Goal: Task Accomplishment & Management: Manage account settings

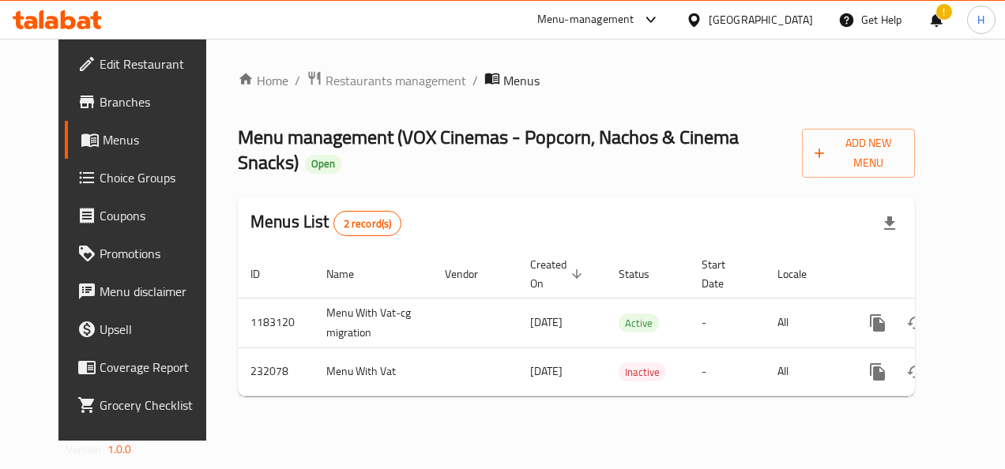
click at [95, 155] on link "Menus" at bounding box center [145, 140] width 161 height 38
click at [331, 76] on span "Restaurants management" at bounding box center [396, 80] width 141 height 19
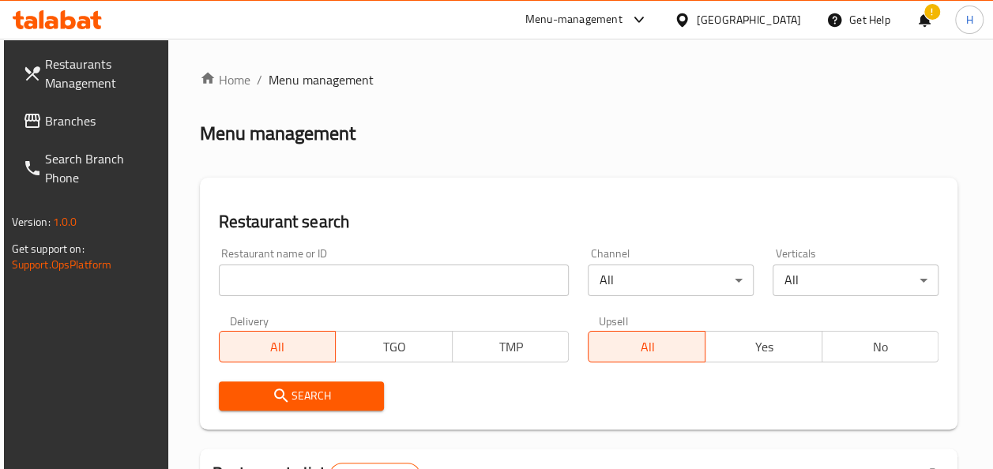
click at [356, 279] on input "search" at bounding box center [394, 281] width 351 height 32
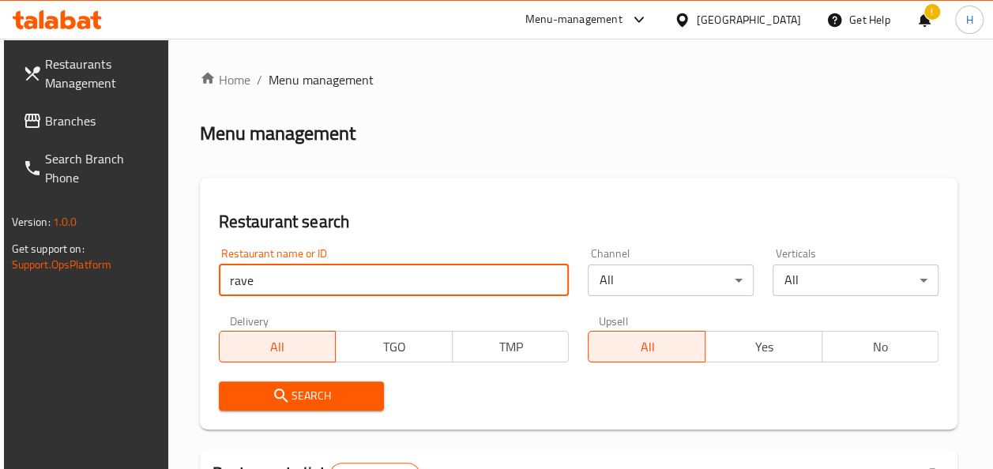
click button "Search" at bounding box center [302, 396] width 166 height 29
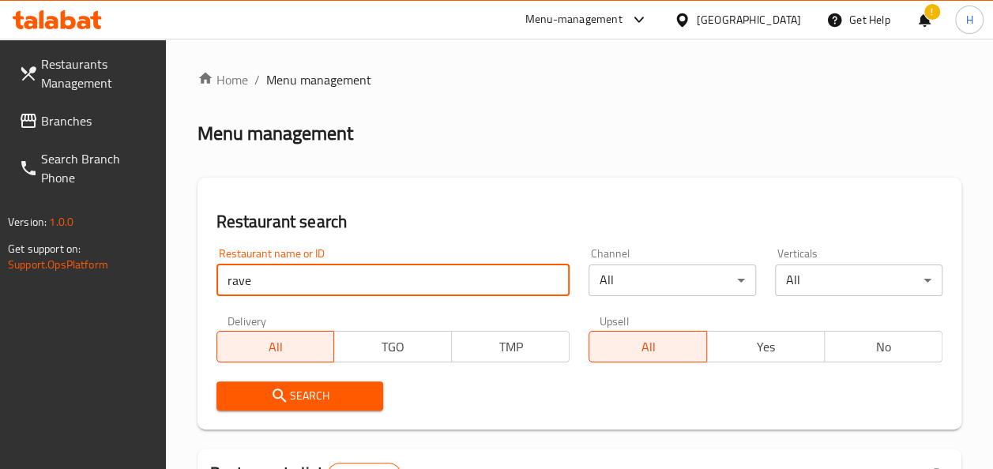
type input "[GEOGRAPHIC_DATA]"
click at [286, 401] on icon "submit" at bounding box center [279, 395] width 13 height 13
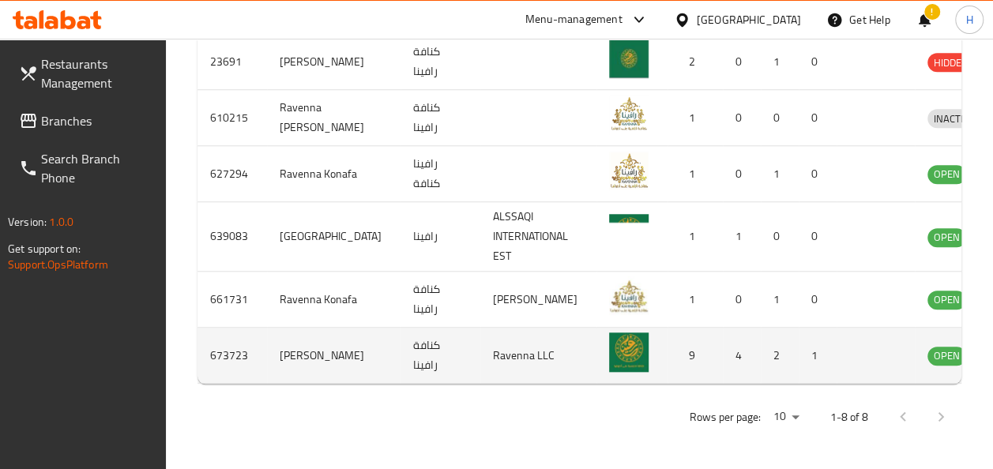
scroll to position [0, 32]
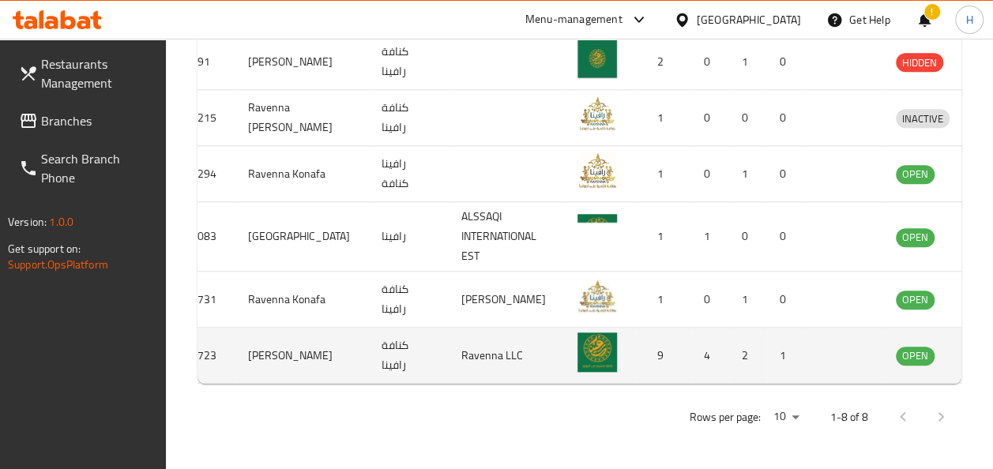
click at [982, 350] on icon "enhanced table" at bounding box center [990, 356] width 17 height 13
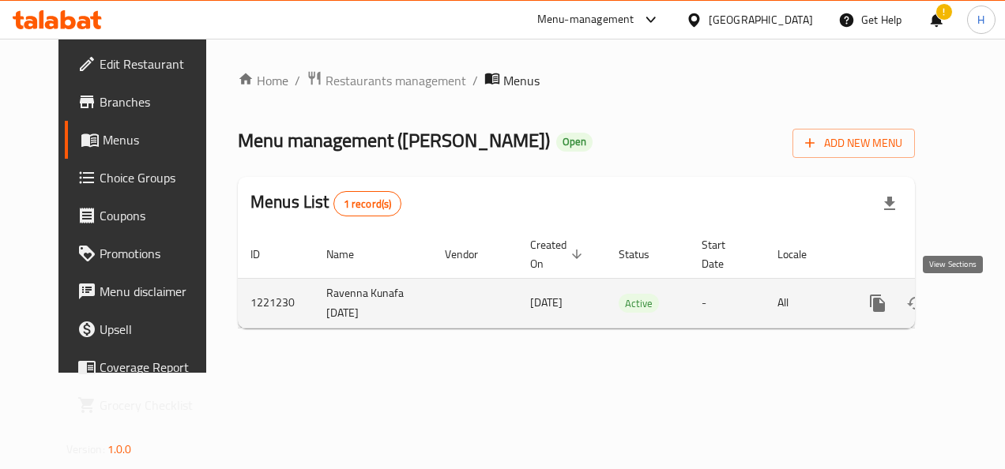
click at [973, 292] on link "enhanced table" at bounding box center [992, 304] width 38 height 38
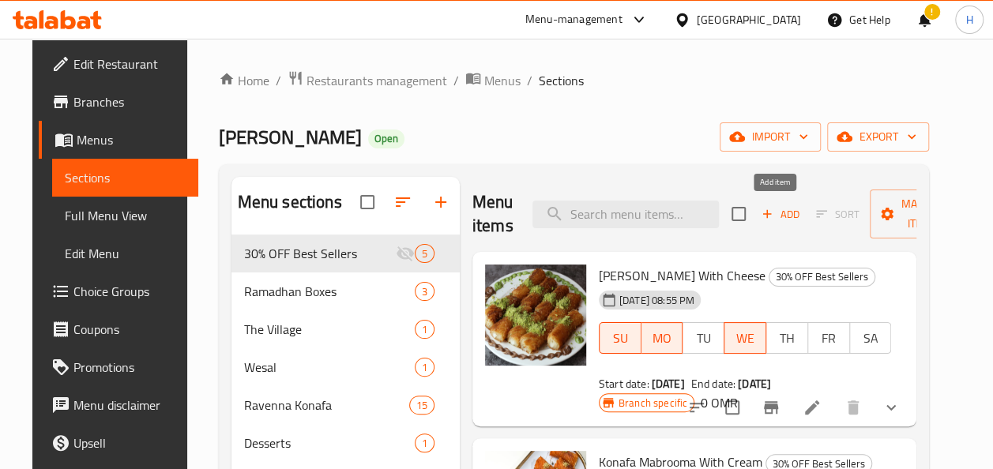
click at [774, 220] on span "Add" at bounding box center [780, 214] width 43 height 18
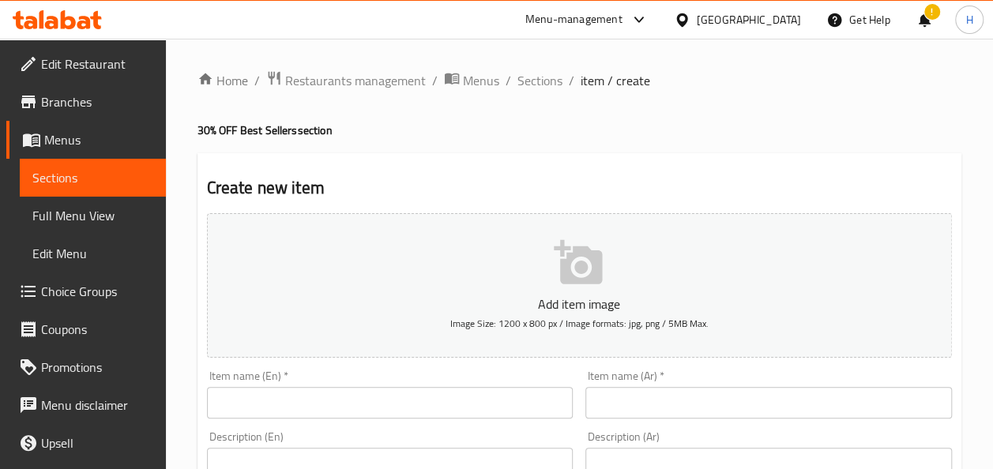
click at [578, 297] on p "Add item image" at bounding box center [580, 304] width 696 height 19
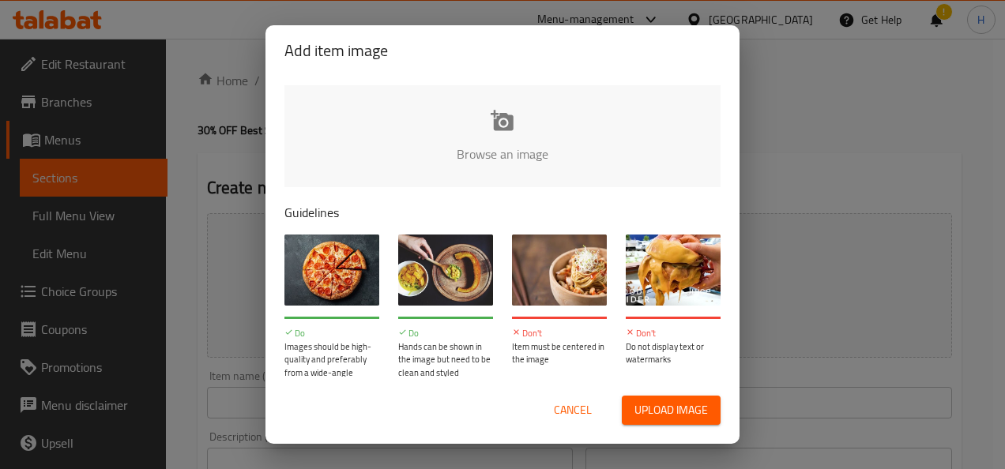
type input "C:\fakepath\WhatsApp Image [DATE] at 11.38.08_72a25a5c.jpg"
click at [644, 426] on div "Cancel Upload image" at bounding box center [503, 410] width 462 height 55
click at [638, 409] on span "Upload image" at bounding box center [671, 411] width 73 height 20
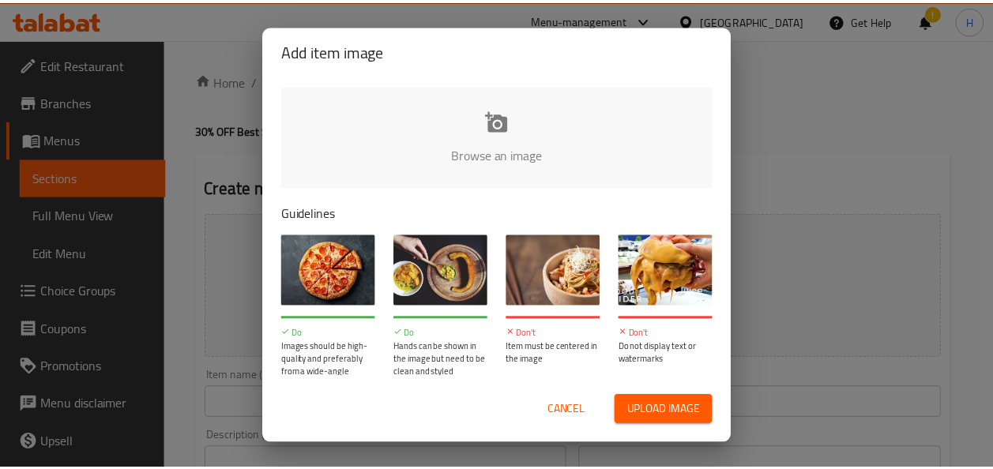
scroll to position [9, 0]
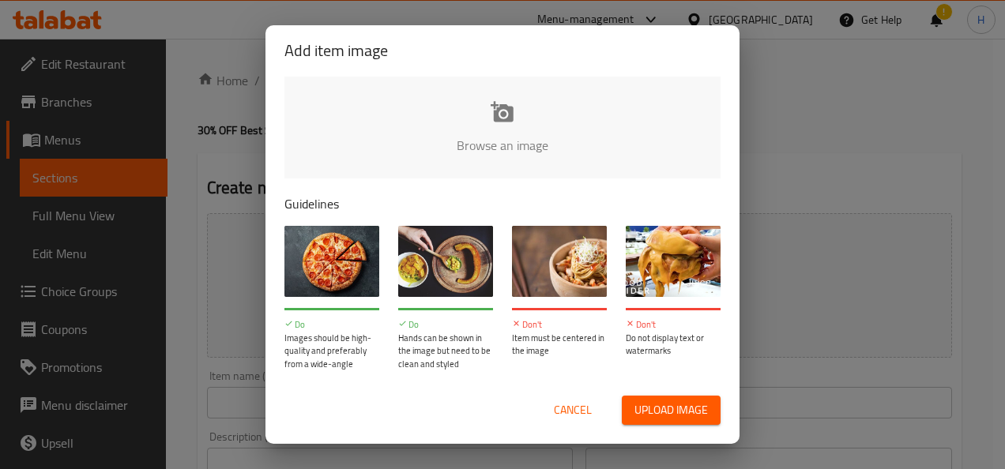
click at [566, 410] on span "Cancel" at bounding box center [573, 411] width 38 height 20
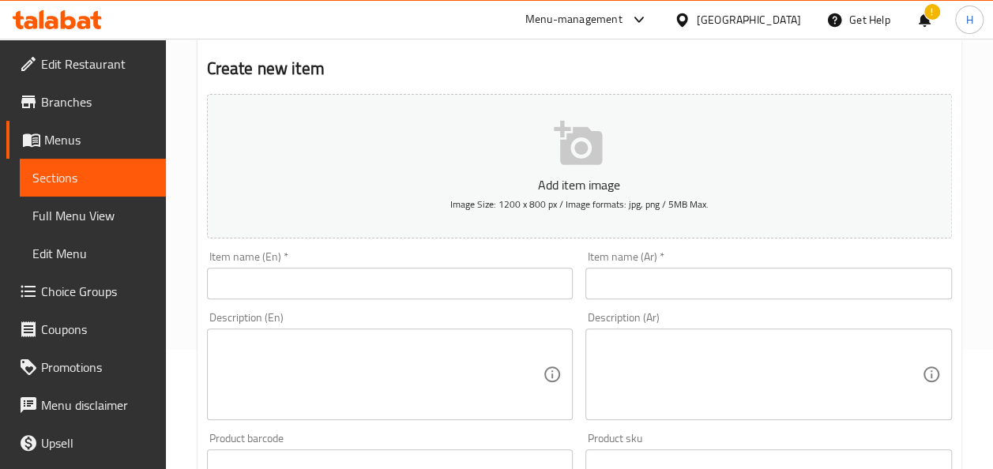
scroll to position [120, 0]
click at [560, 177] on p "Add item image" at bounding box center [580, 184] width 696 height 19
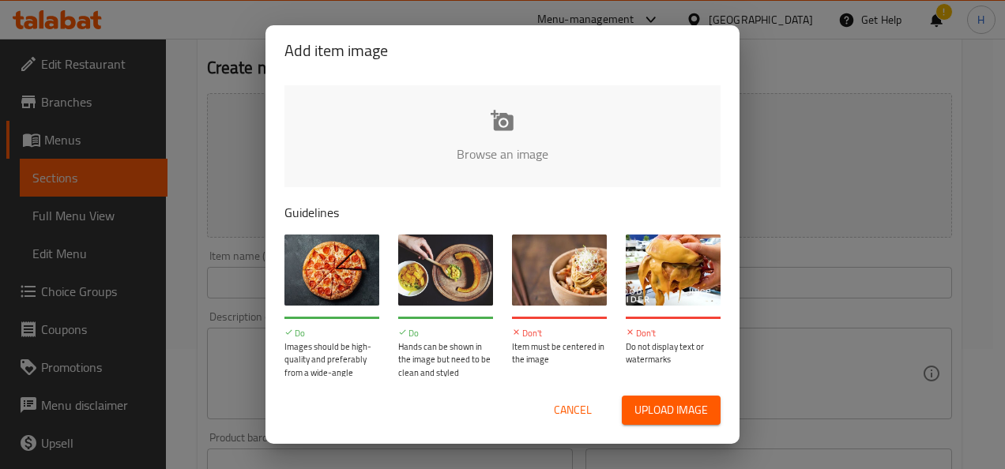
type input "C:\fakepath\WhatsApp Image [DATE] at 11.38.08_72a25a5c.jpg"
click at [583, 411] on span "Cancel" at bounding box center [573, 411] width 38 height 20
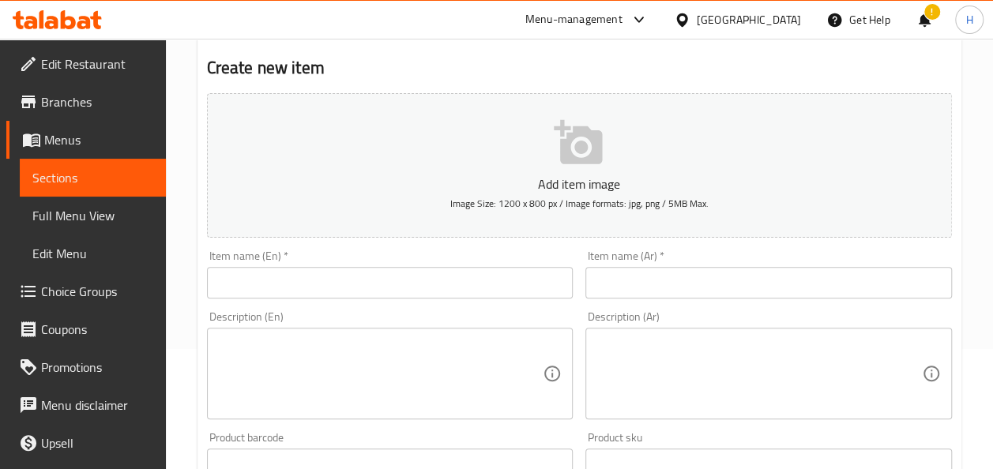
click at [583, 158] on icon "button" at bounding box center [579, 143] width 51 height 51
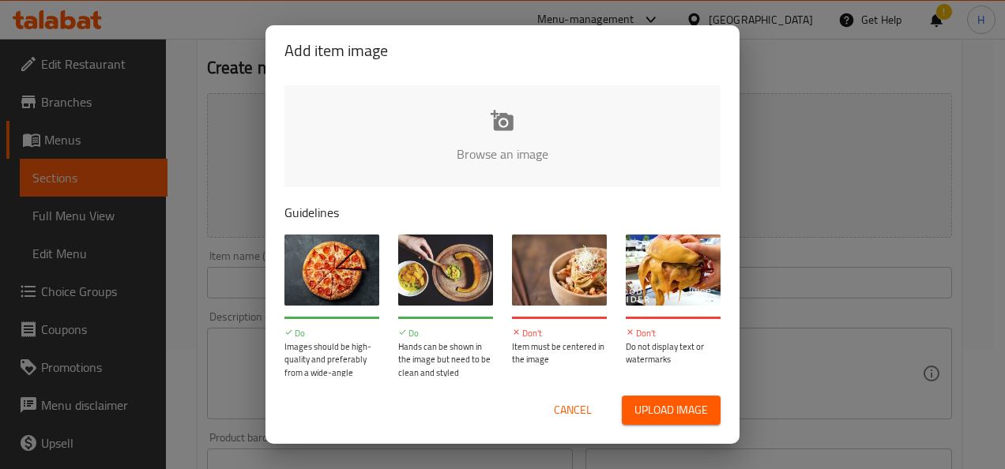
type input "C:\fakepath\Screenshot [DATE] 114354.png"
click at [588, 413] on span "Cancel" at bounding box center [573, 411] width 38 height 20
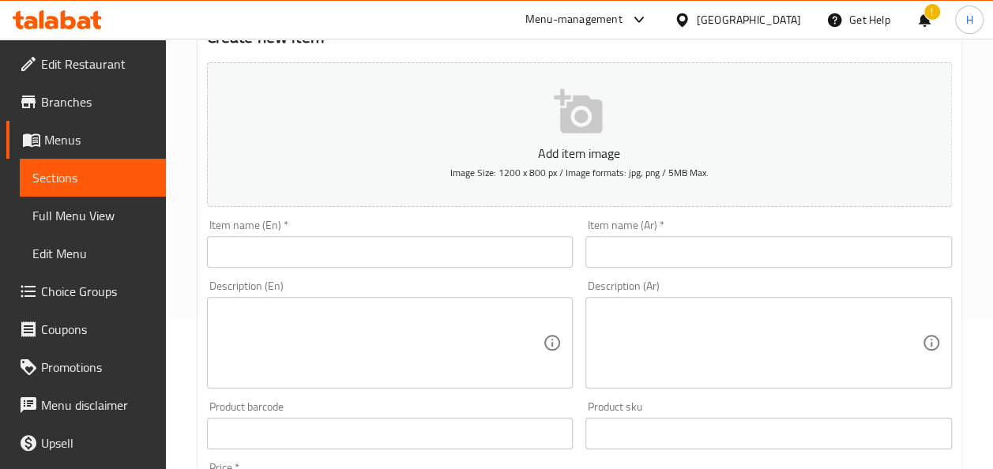
scroll to position [152, 0]
click at [965, 212] on div "Home / Restaurants management / Menus / Sections / item / create 30% OFF Best S…" at bounding box center [579, 426] width 827 height 1078
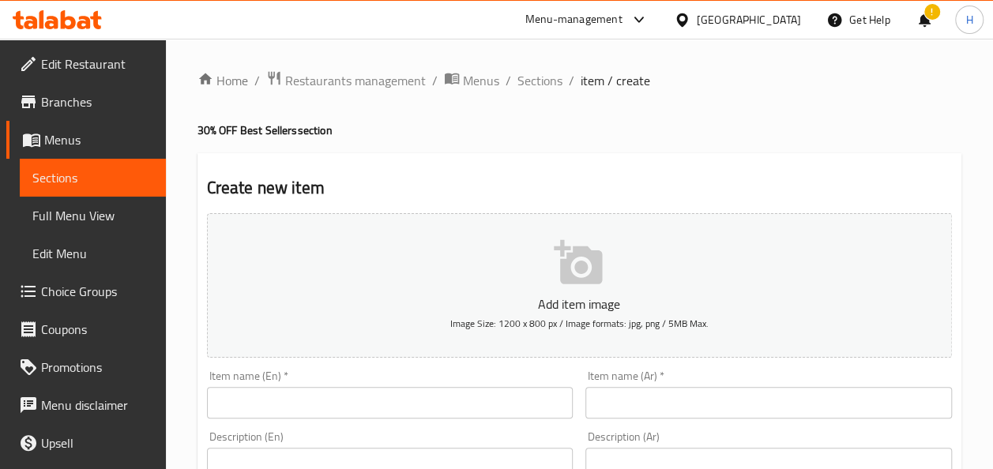
drag, startPoint x: 541, startPoint y: 85, endPoint x: 449, endPoint y: 175, distance: 129.1
click at [542, 78] on span "Sections" at bounding box center [540, 80] width 45 height 19
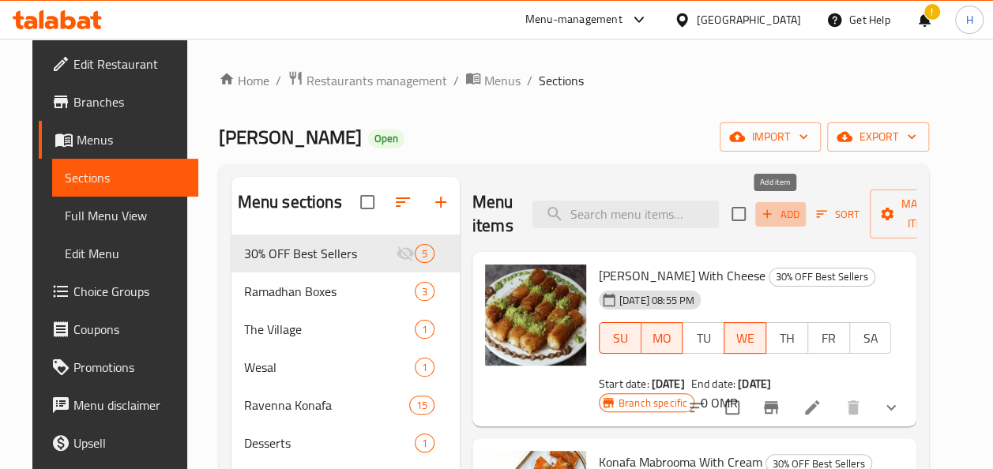
click at [784, 204] on button "Add" at bounding box center [781, 214] width 51 height 24
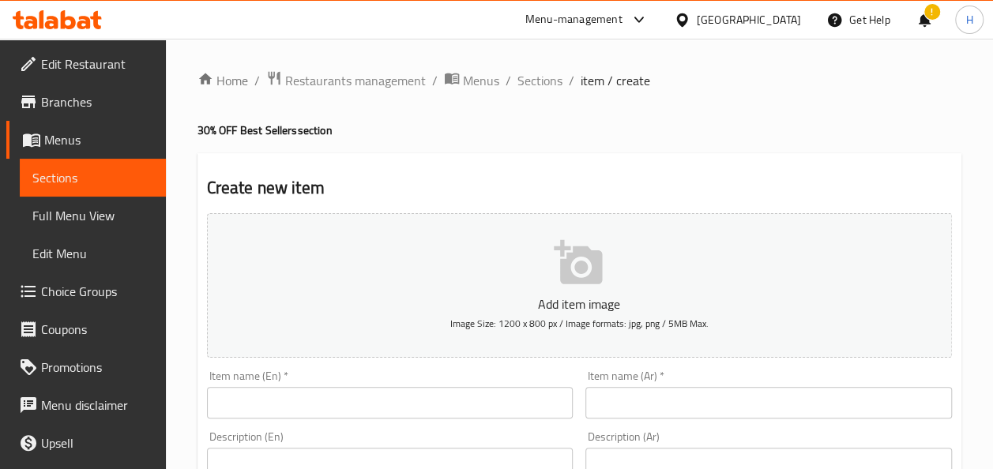
scroll to position [79, 0]
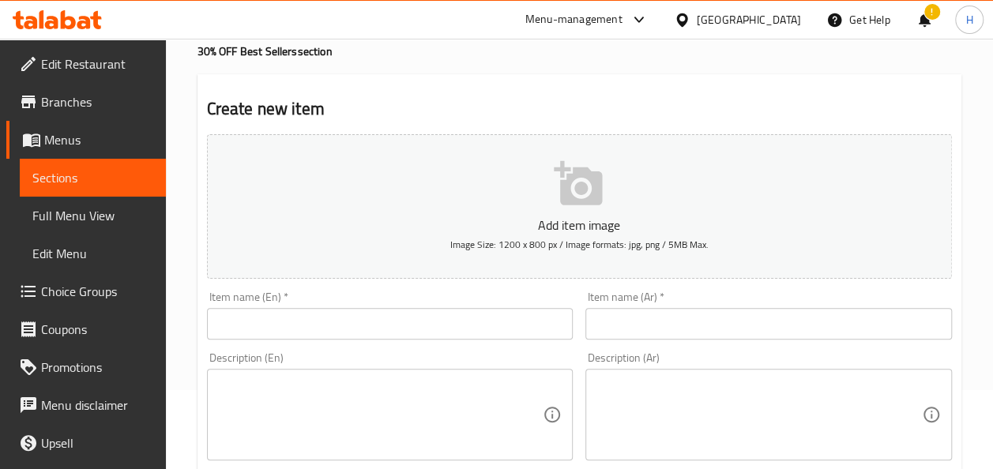
click at [322, 313] on input "text" at bounding box center [390, 324] width 367 height 32
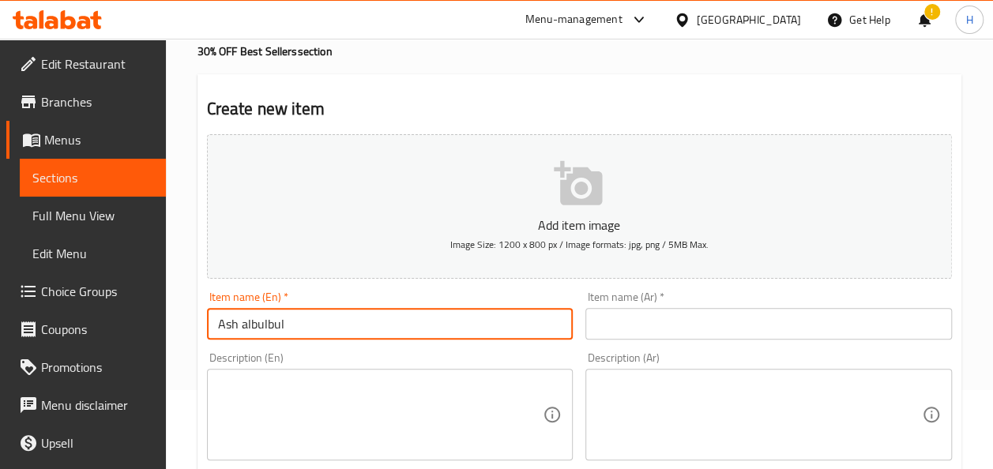
type input "Ash albulbul"
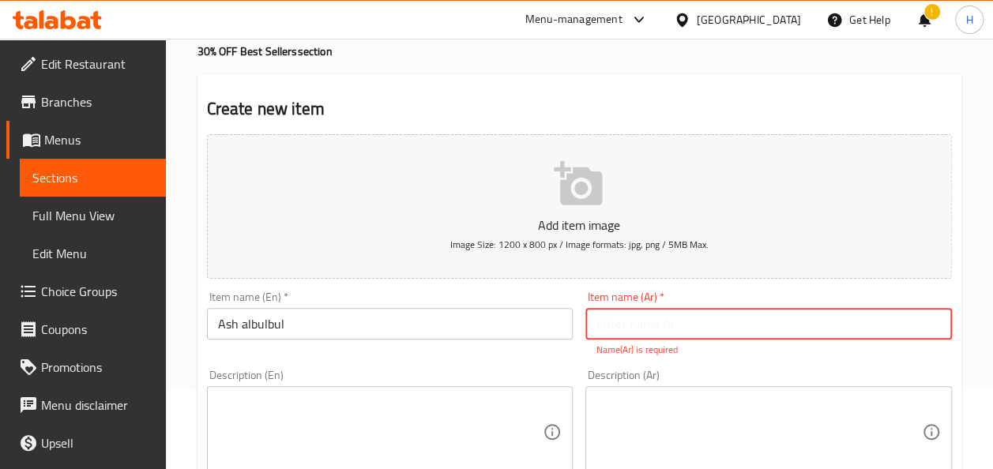
paste input "عش البلبل"
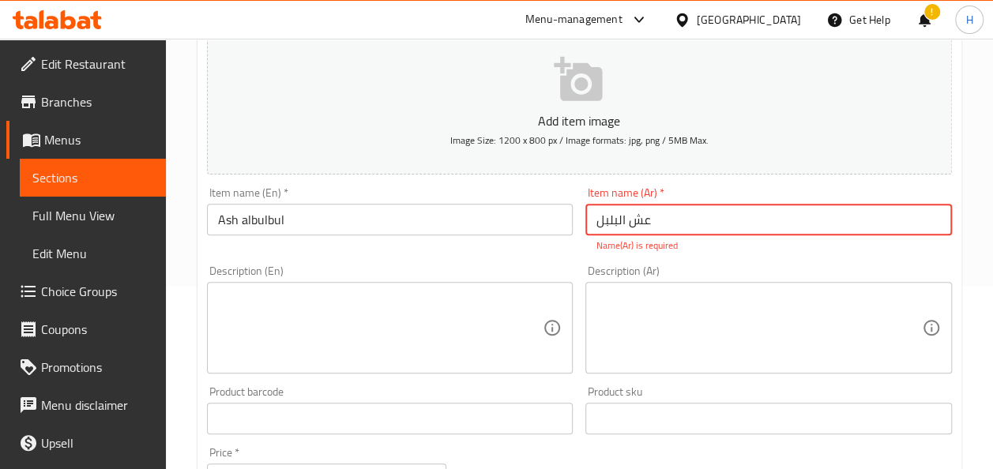
scroll to position [185, 0]
type input "عش البلبل"
click at [441, 294] on textarea at bounding box center [381, 326] width 326 height 75
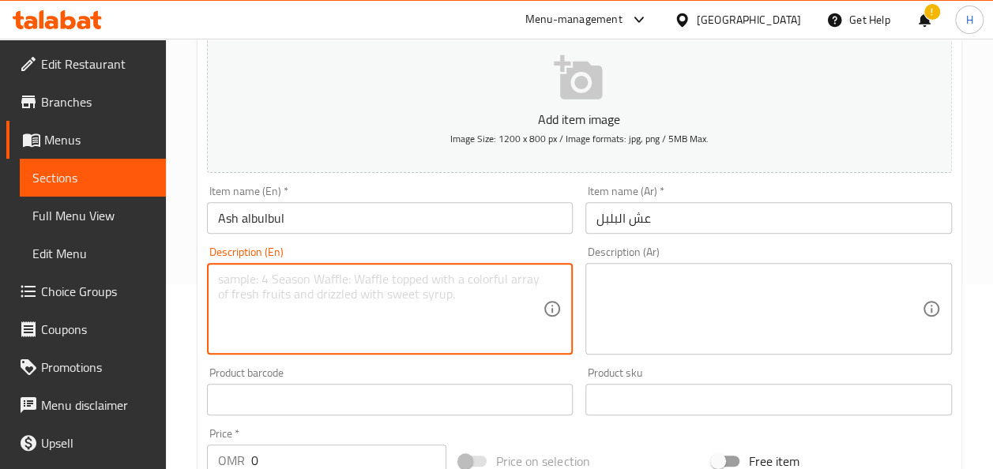
scroll to position [222, 0]
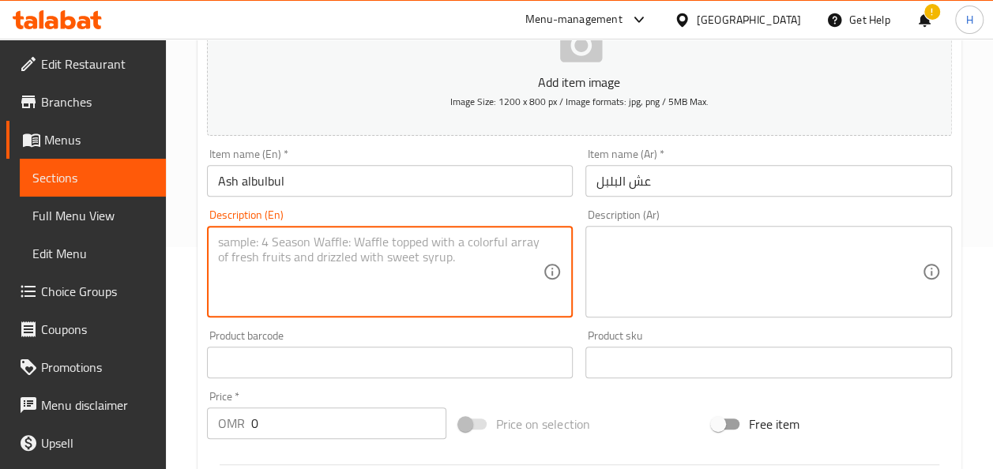
click at [328, 419] on input "0" at bounding box center [349, 424] width 196 height 32
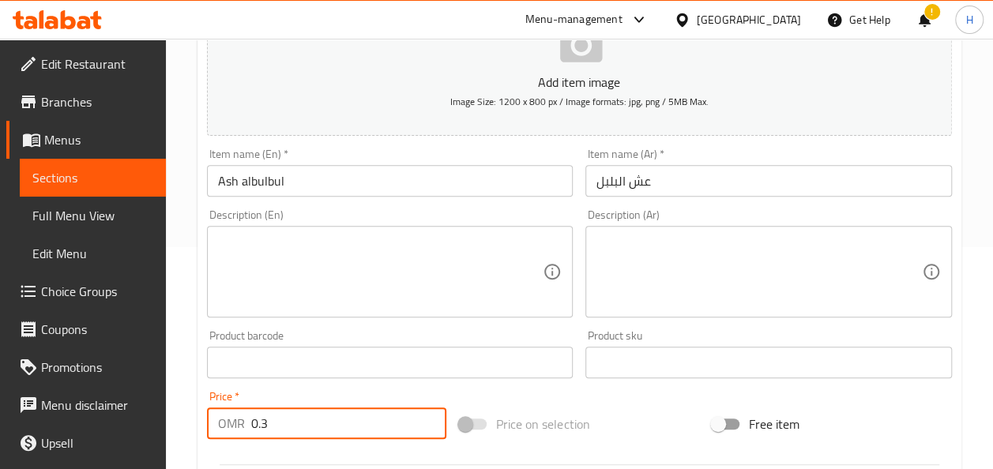
type input "0.3"
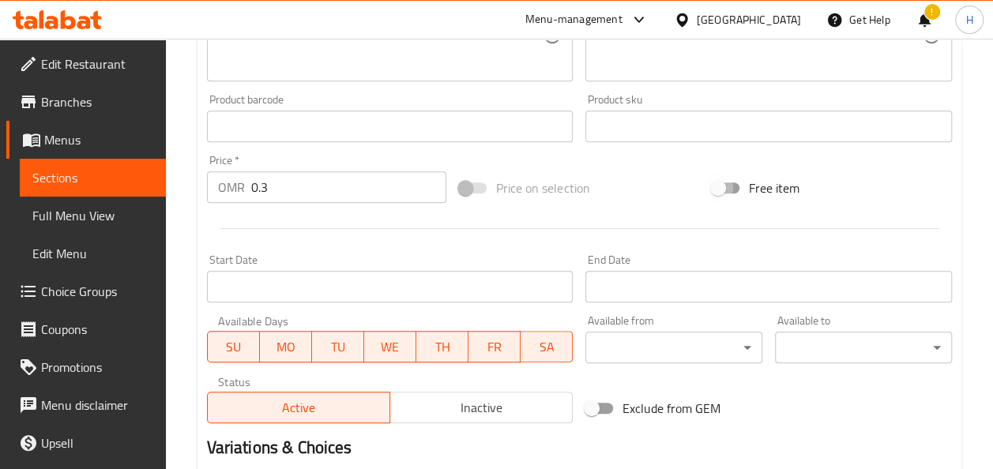
scroll to position [460, 0]
click at [463, 293] on input "Start Date" at bounding box center [390, 285] width 367 height 32
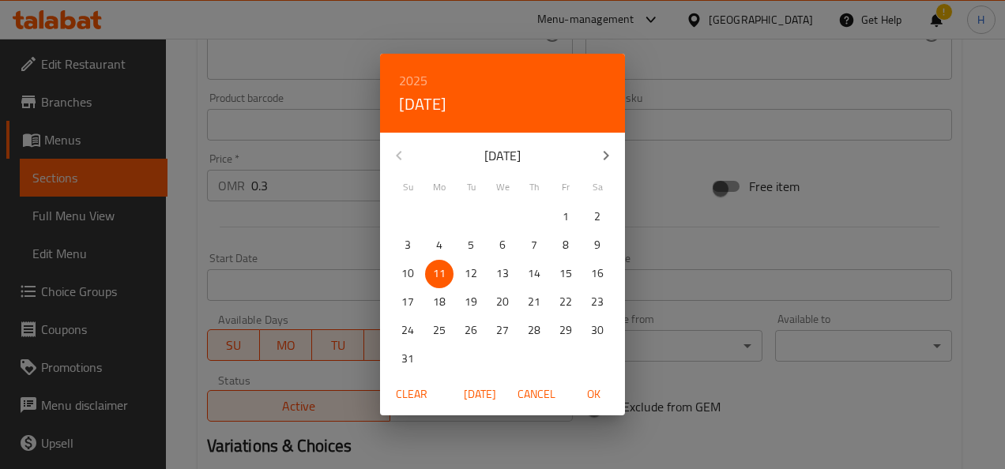
click at [430, 274] on span "11" at bounding box center [439, 274] width 28 height 20
click at [459, 275] on span "12" at bounding box center [471, 274] width 28 height 20
click at [449, 274] on span "11" at bounding box center [439, 274] width 28 height 20
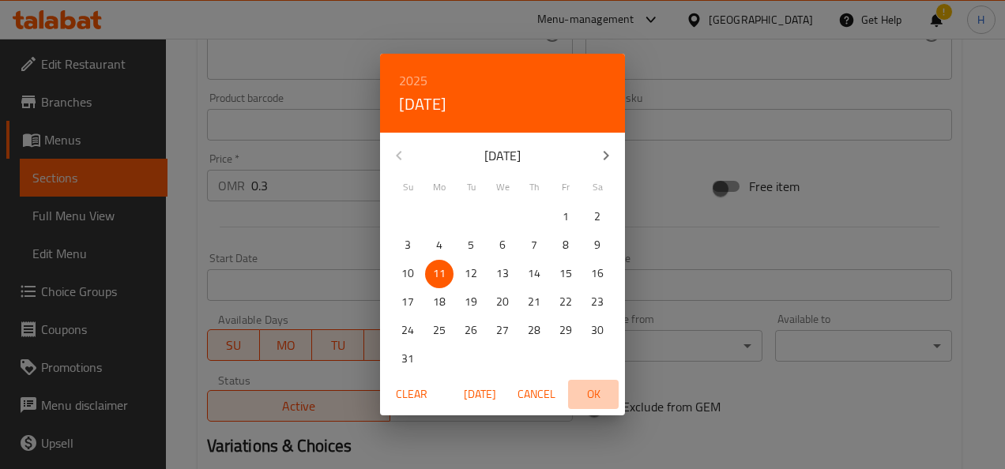
click at [591, 398] on span "OK" at bounding box center [594, 395] width 38 height 20
type input "[DATE]"
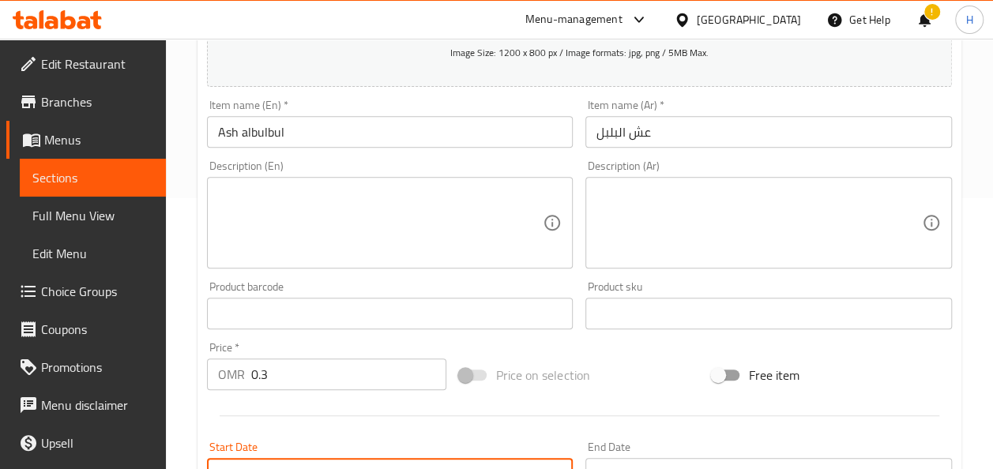
scroll to position [270, 0]
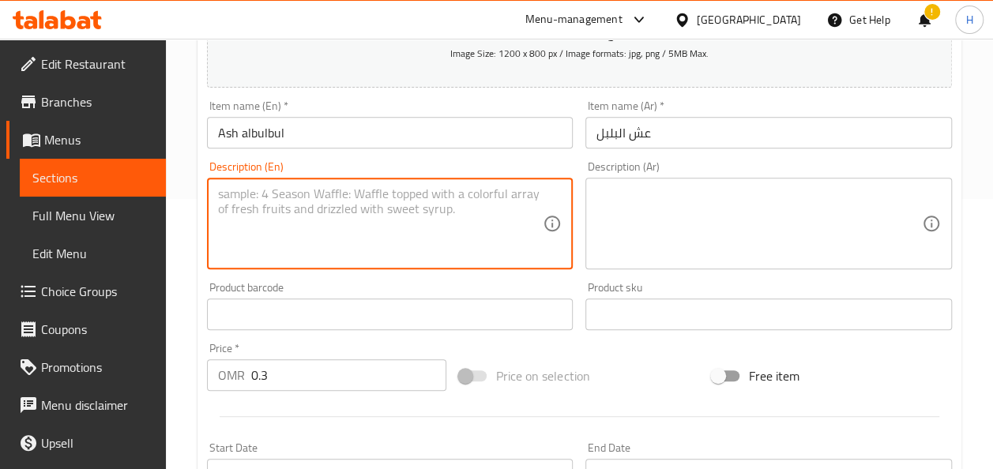
click at [258, 238] on textarea at bounding box center [381, 224] width 326 height 75
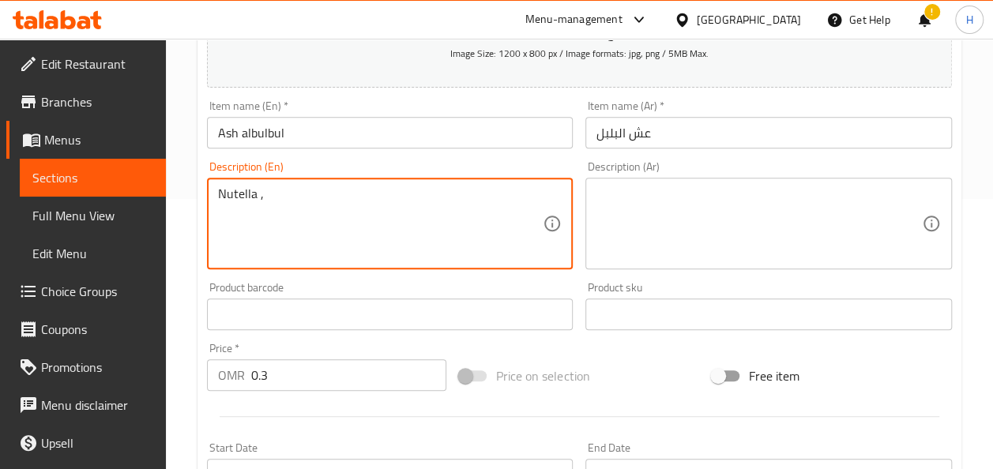
click at [277, 188] on textarea "Nutella ," at bounding box center [381, 224] width 326 height 75
type textarea "Nutella ,"
click at [681, 202] on textarea at bounding box center [760, 224] width 326 height 75
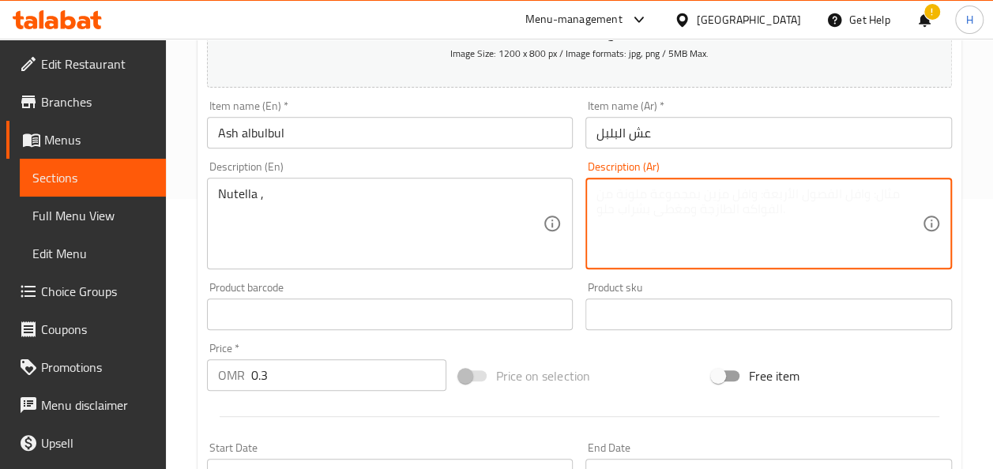
paste textarea "نوتيلا"
type textarea "نوتيلا"
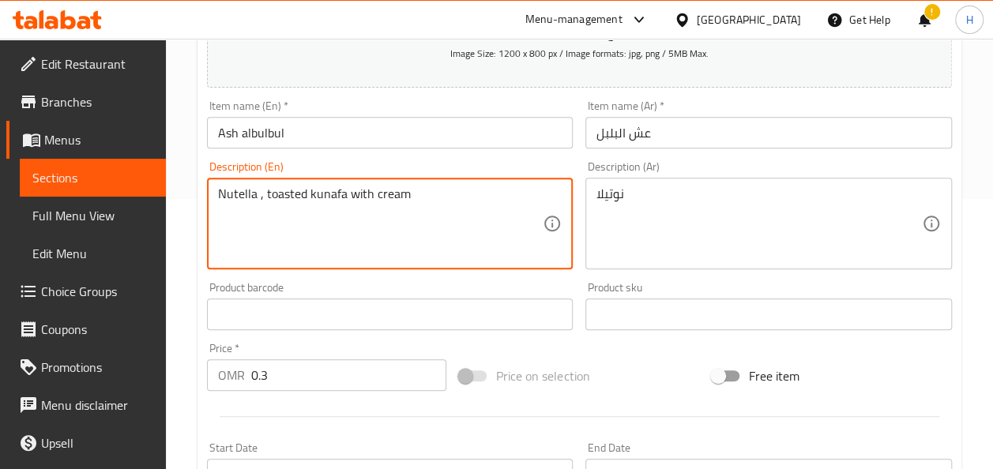
click at [459, 198] on textarea "Nutella , toasted kunafa with cream" at bounding box center [381, 224] width 326 height 75
type textarea "Nutella , toasted kunafa with cream"
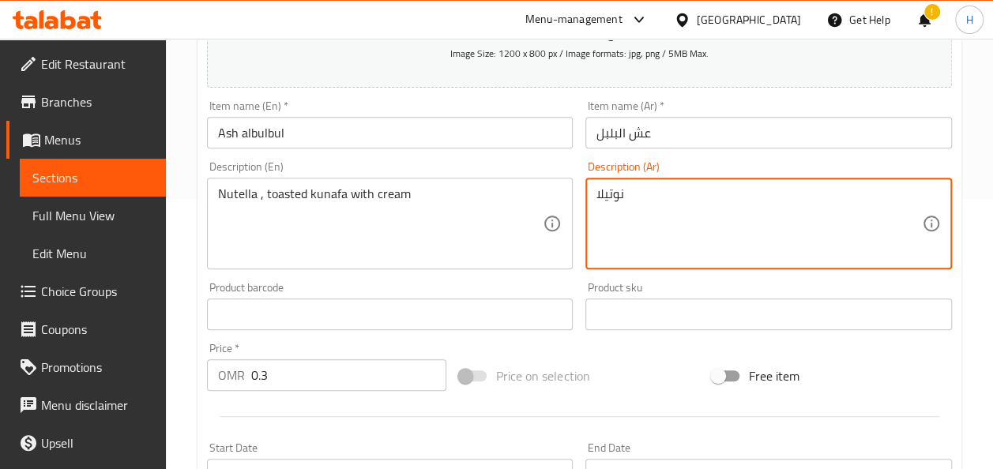
click at [597, 191] on textarea "نوتيلا" at bounding box center [760, 224] width 326 height 75
click at [615, 223] on textarea "نوتيلا" at bounding box center [760, 224] width 326 height 75
paste textarea "، كنافة محمصة مع كريمة"
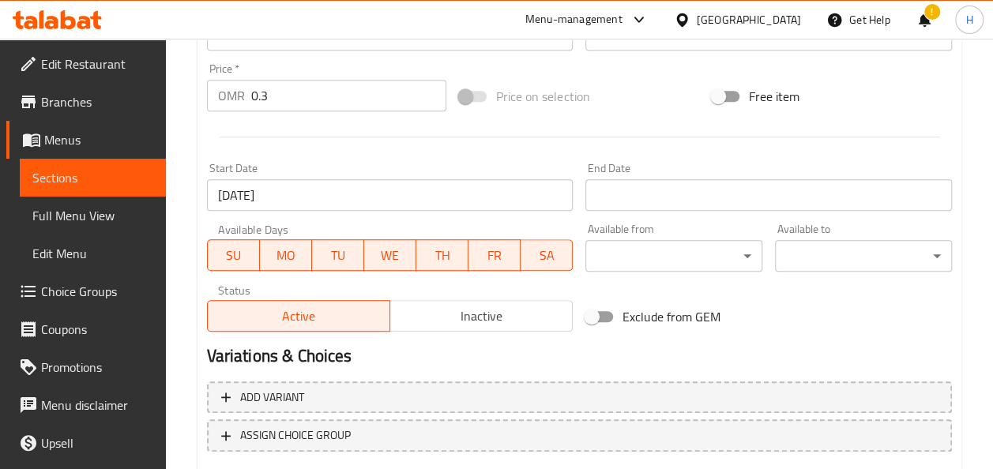
scroll to position [646, 0]
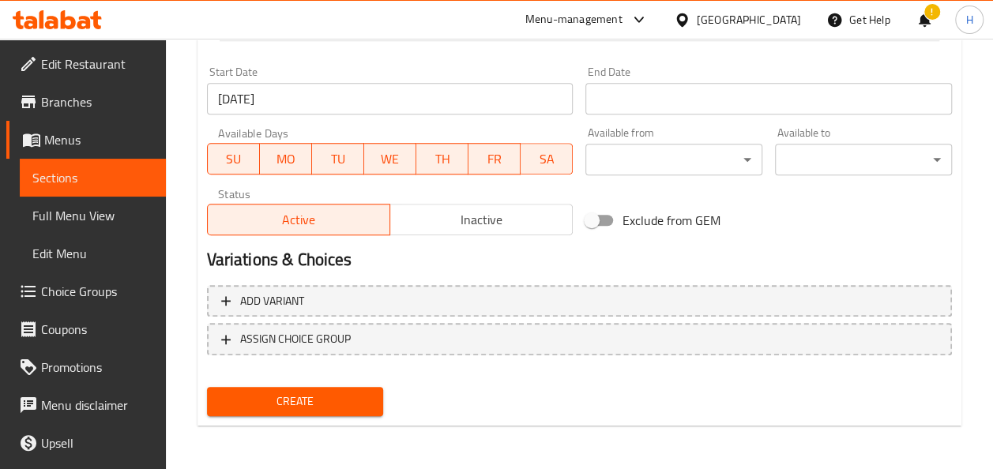
type textarea "نوتيلا، كنافة محمصة مع كريمة"
click at [311, 415] on button "Create" at bounding box center [295, 401] width 177 height 29
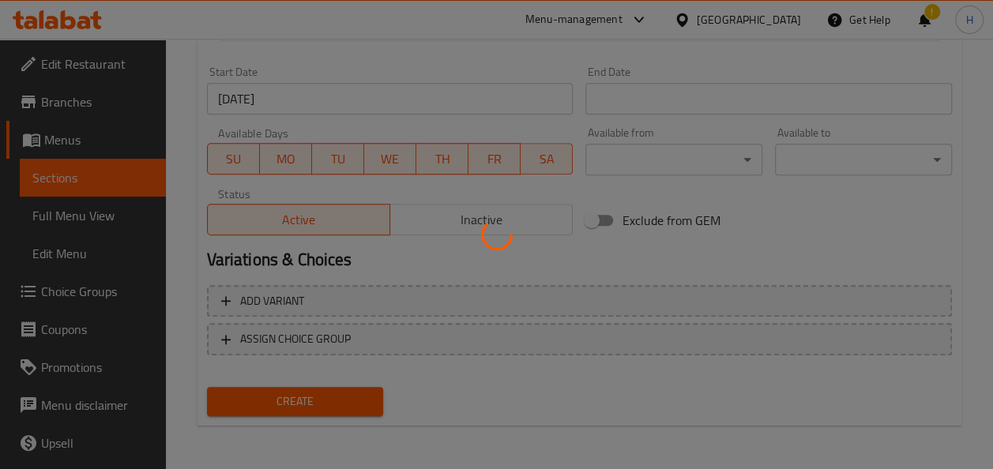
type input "0"
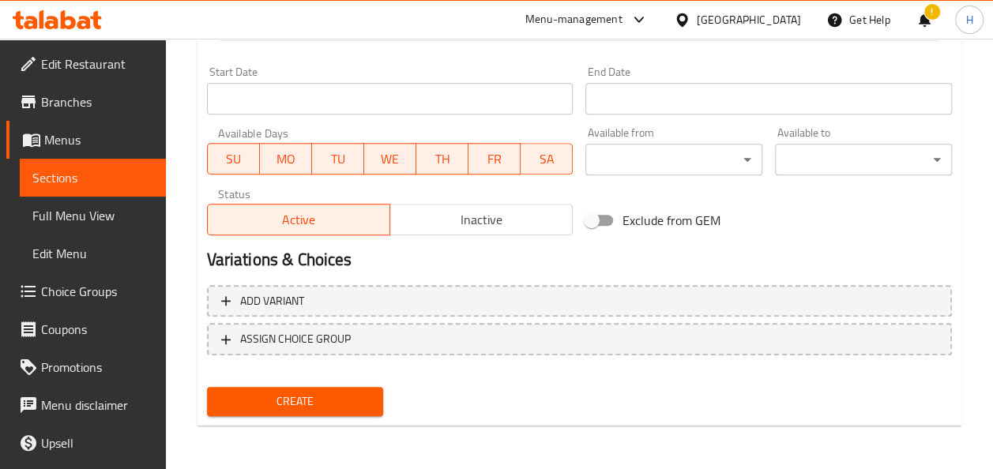
click at [100, 172] on span "Sections" at bounding box center [92, 177] width 121 height 19
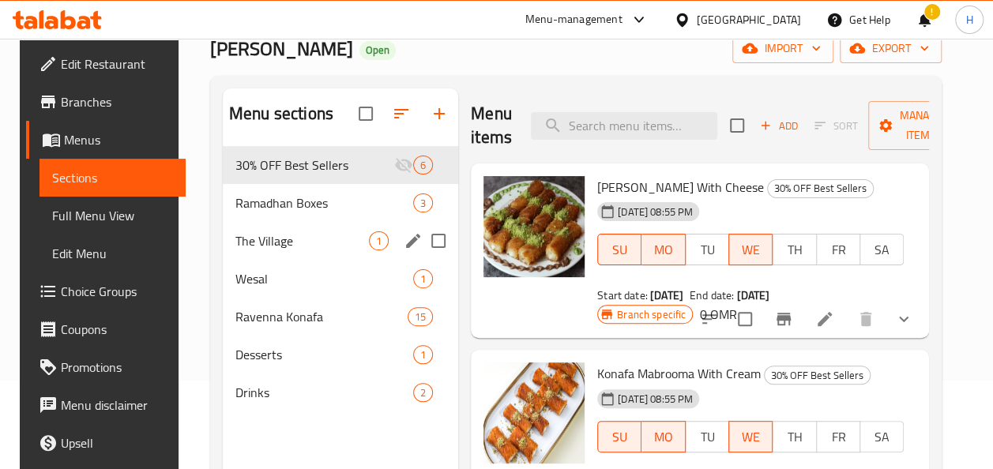
scroll to position [88, 0]
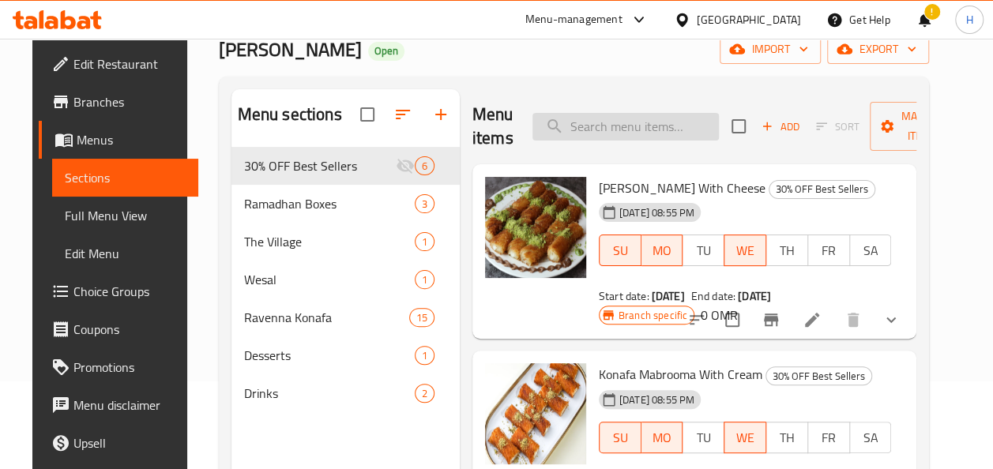
click at [597, 114] on input "search" at bounding box center [626, 127] width 187 height 28
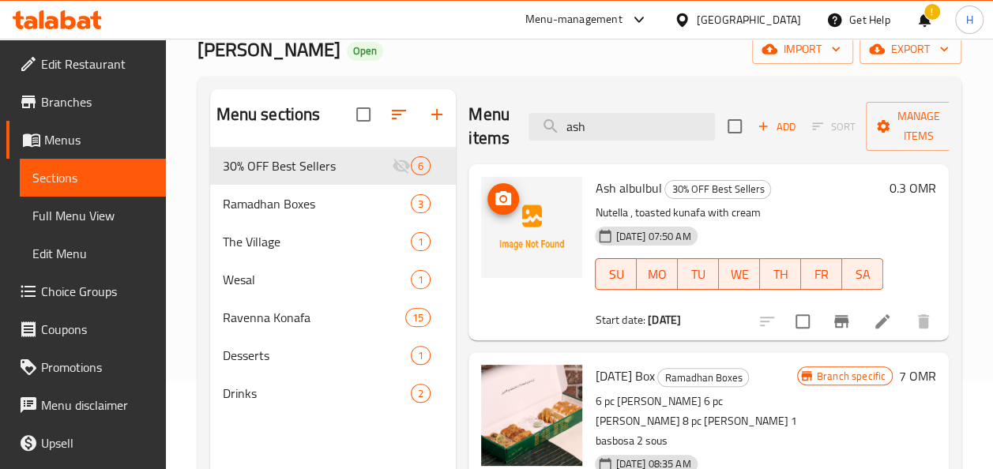
type input "ash"
click at [547, 213] on img at bounding box center [531, 227] width 101 height 101
click at [501, 200] on icon "upload picture" at bounding box center [503, 199] width 19 height 19
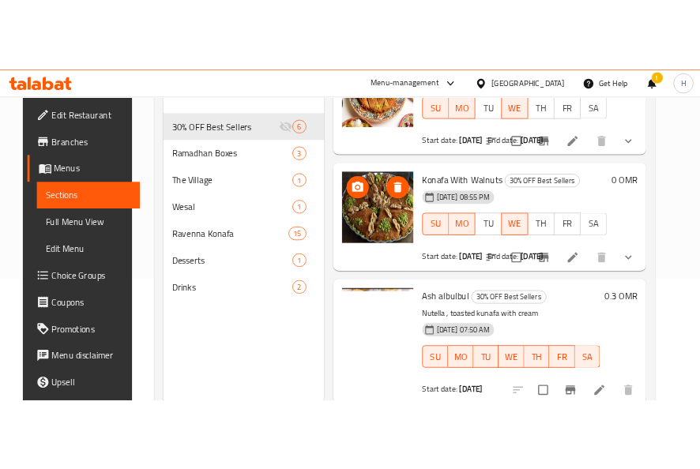
scroll to position [221, 0]
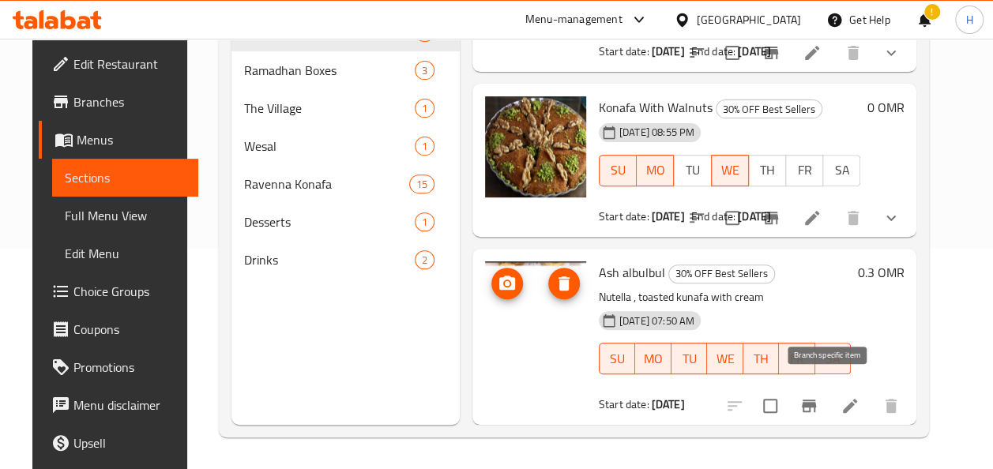
click at [819, 397] on icon "Branch-specific-item" at bounding box center [809, 406] width 19 height 19
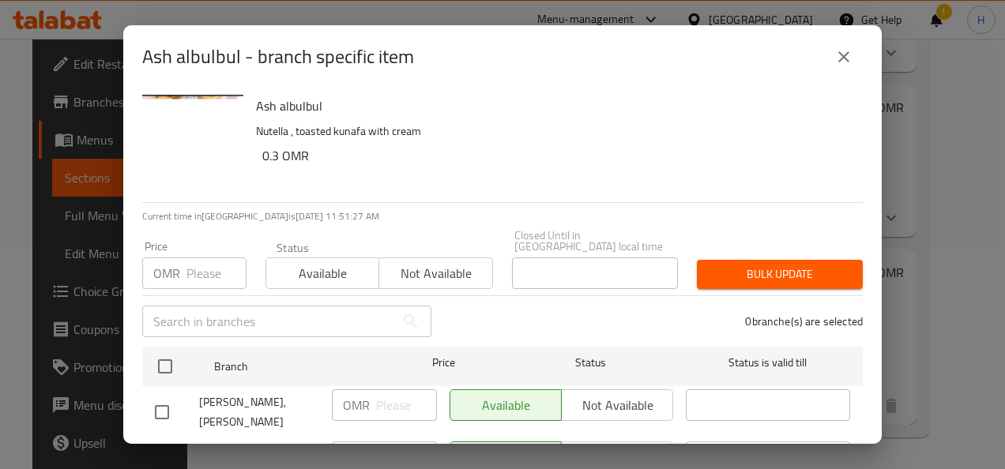
click at [207, 112] on img "button" at bounding box center [192, 145] width 101 height 101
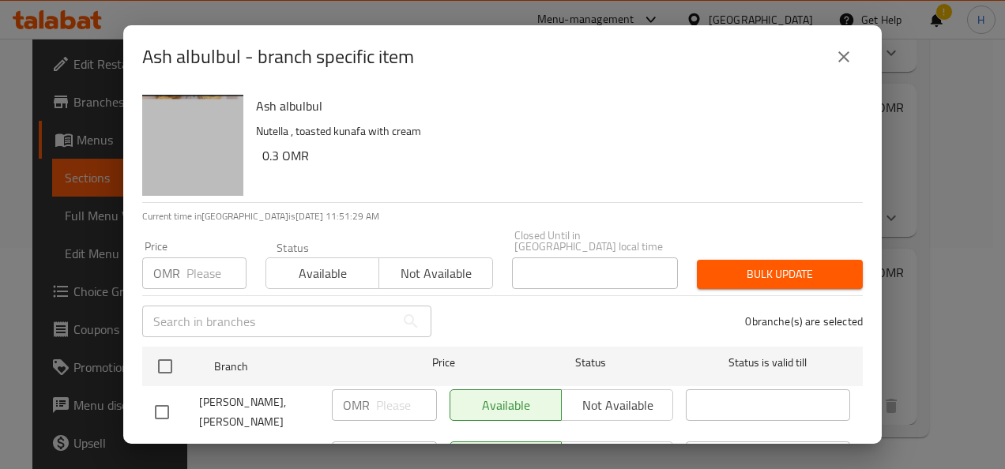
click at [207, 112] on img "button" at bounding box center [192, 145] width 101 height 101
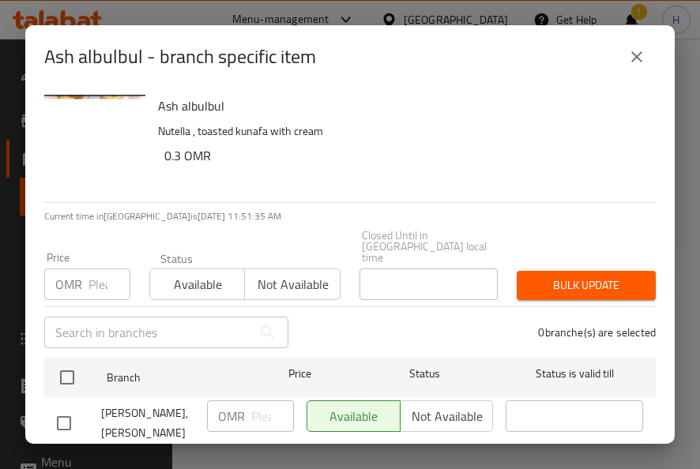
click at [642, 58] on icon "close" at bounding box center [636, 56] width 19 height 19
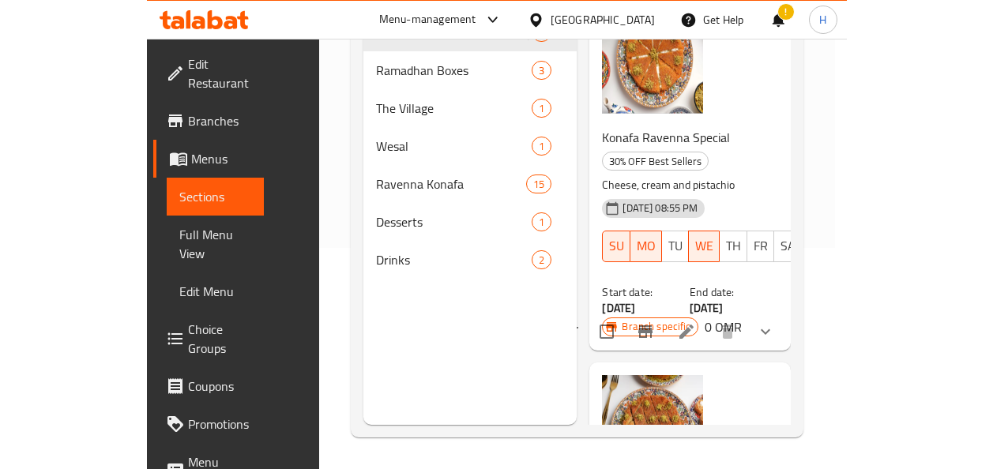
scroll to position [1690, 0]
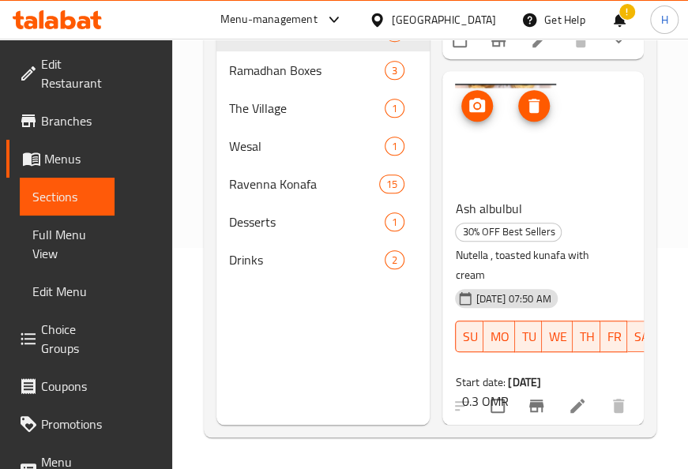
click at [465, 96] on span "upload picture" at bounding box center [478, 105] width 32 height 19
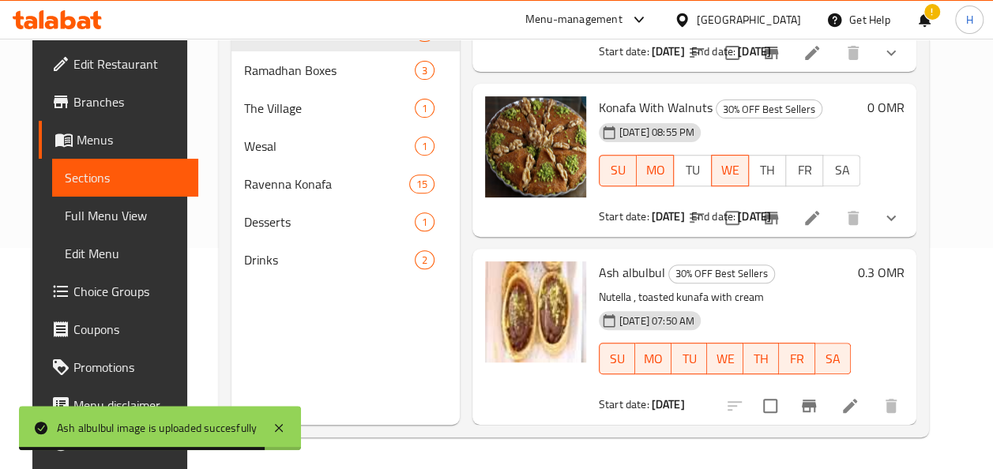
scroll to position [696, 0]
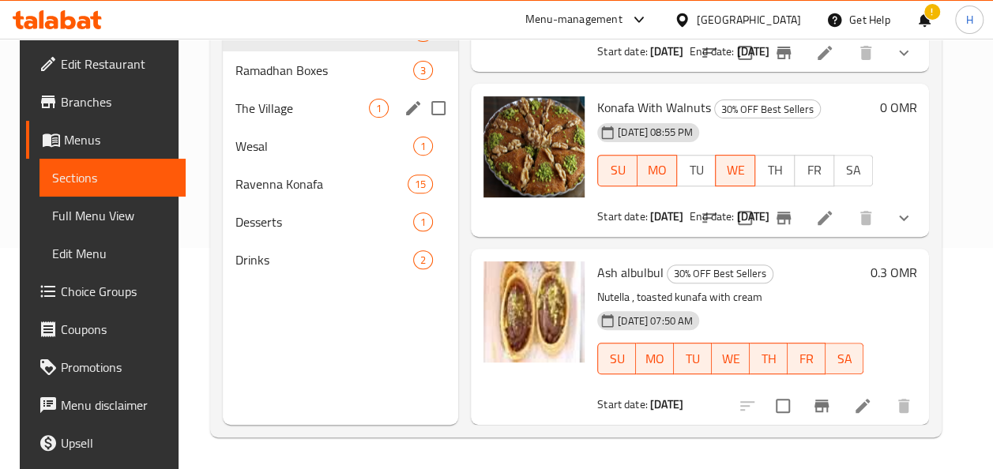
click at [294, 110] on span "The Village" at bounding box center [303, 108] width 134 height 19
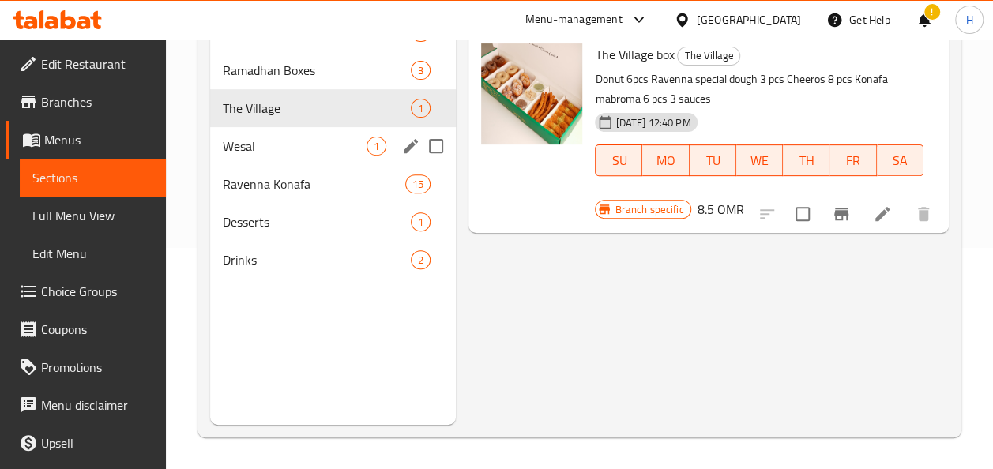
click at [278, 156] on div "Wesal 1" at bounding box center [333, 146] width 247 height 38
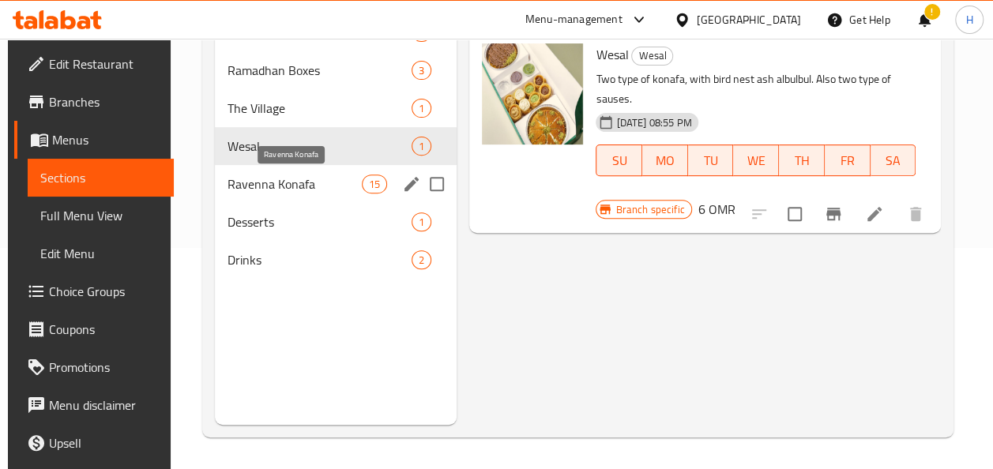
click at [276, 177] on span "Ravenna Konafa" at bounding box center [295, 184] width 134 height 19
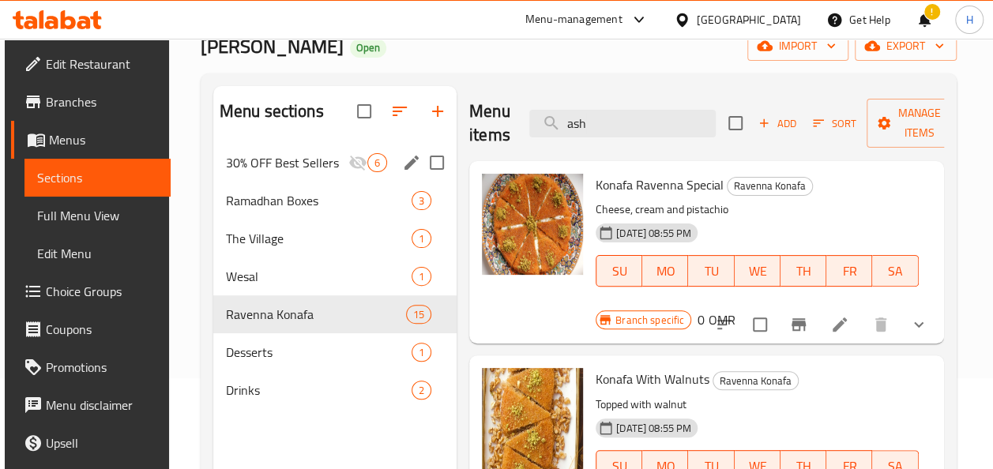
scroll to position [90, 0]
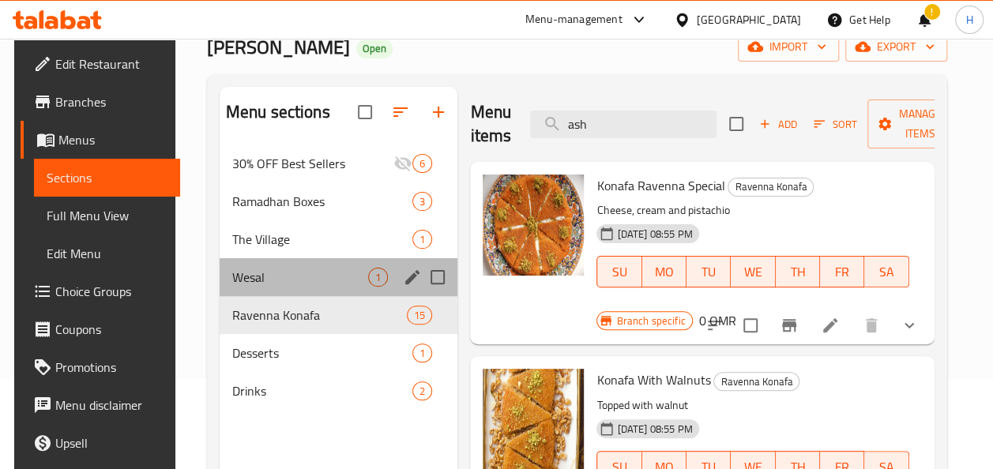
click at [277, 262] on div "Wesal 1" at bounding box center [339, 277] width 239 height 38
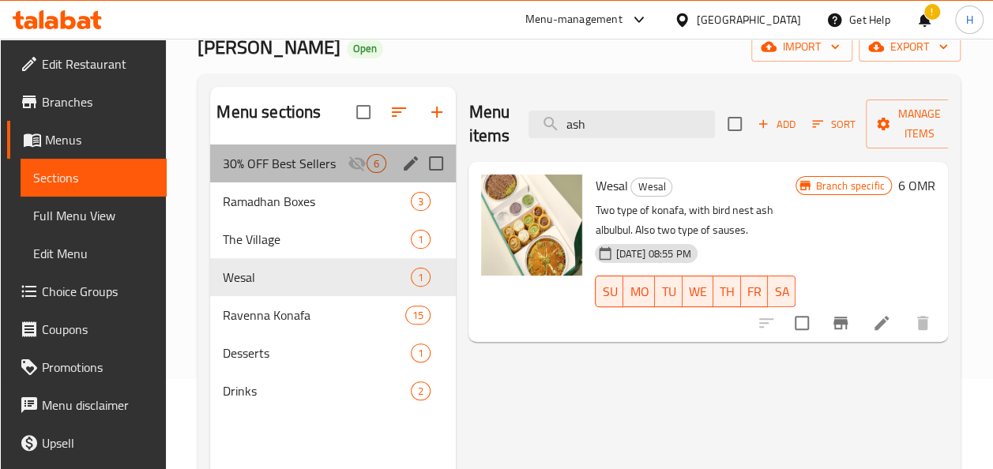
click at [255, 180] on div "30% OFF Best Sellers 6" at bounding box center [333, 164] width 246 height 38
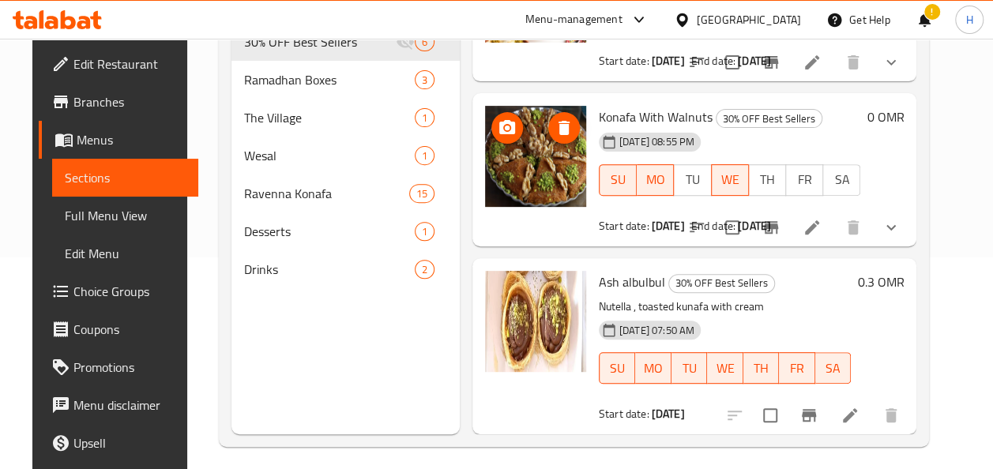
scroll to position [213, 0]
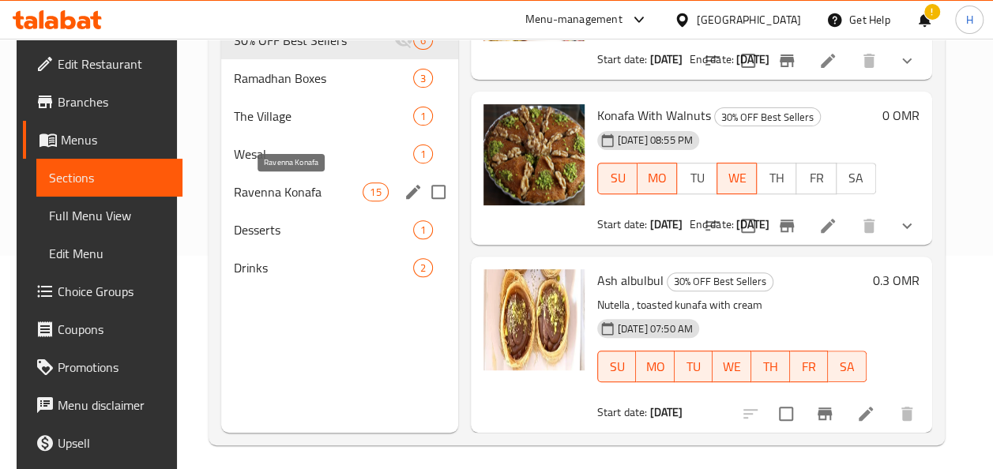
click at [290, 194] on span "Ravenna Konafa" at bounding box center [299, 192] width 130 height 19
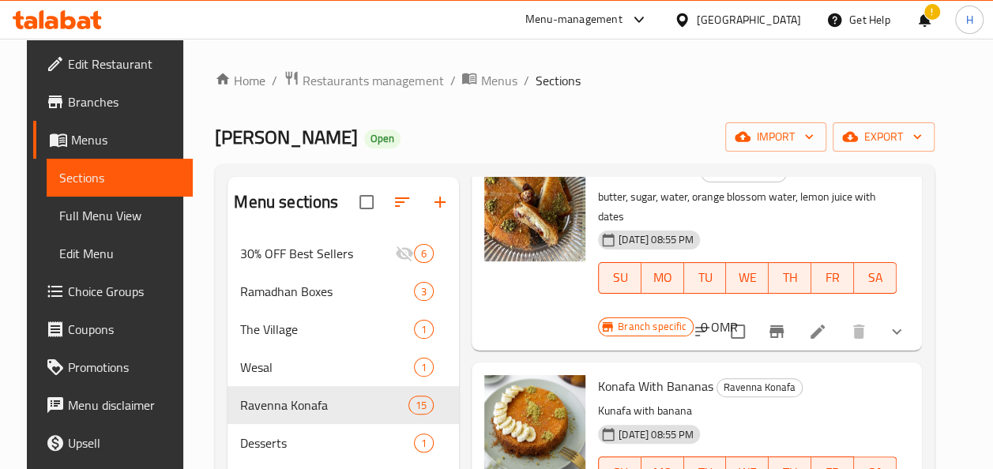
click at [81, 154] on link "Menus" at bounding box center [113, 140] width 160 height 38
